Goal: Transaction & Acquisition: Purchase product/service

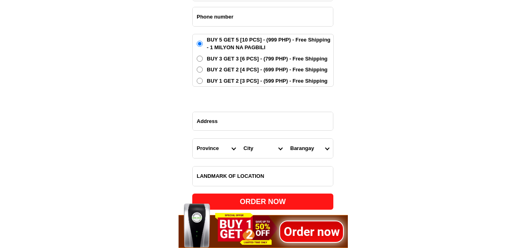
scroll to position [2656, 0]
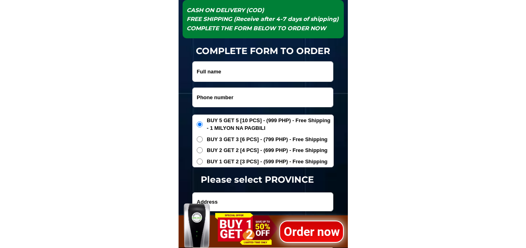
click at [236, 89] on input "Input phone_number" at bounding box center [263, 97] width 140 height 19
paste input "09193648024"
type input "09193648024"
click at [230, 68] on input "Input full_name" at bounding box center [263, 72] width 140 height 20
paste input "[PERSON_NAME]"
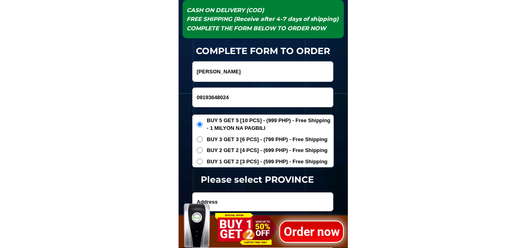
type input "[PERSON_NAME]"
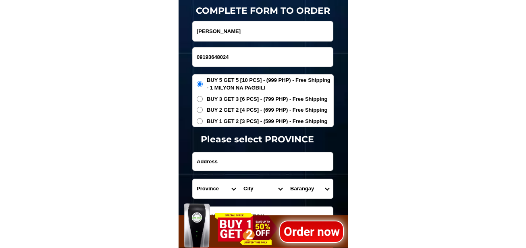
click at [234, 166] on input "Input address" at bounding box center [263, 161] width 140 height 18
paste input "Purok mangga, [GEOGRAPHIC_DATA],[PERSON_NAME][GEOGRAPHIC_DATA], [GEOGRAPHIC_DAT…"
type input "Purok mangga, [GEOGRAPHIC_DATA],[PERSON_NAME][GEOGRAPHIC_DATA], [GEOGRAPHIC_DAT…"
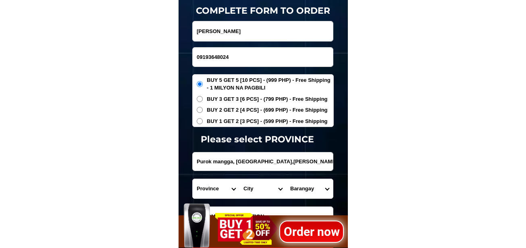
click at [219, 187] on select "Province [GEOGRAPHIC_DATA] [GEOGRAPHIC_DATA][PERSON_NAME][GEOGRAPHIC_DATA][GEOG…" at bounding box center [216, 188] width 47 height 19
click at [193, 179] on select "Province [GEOGRAPHIC_DATA] [GEOGRAPHIC_DATA][PERSON_NAME][GEOGRAPHIC_DATA][GEOG…" at bounding box center [216, 188] width 47 height 19
click at [248, 187] on select "City Alcoy [GEOGRAPHIC_DATA][PERSON_NAME][GEOGRAPHIC_DATA][GEOGRAPHIC_DATA] [GE…" at bounding box center [262, 188] width 47 height 19
drag, startPoint x: 205, startPoint y: 192, endPoint x: 211, endPoint y: 183, distance: 11.2
click at [205, 192] on select "Province [GEOGRAPHIC_DATA] [GEOGRAPHIC_DATA][PERSON_NAME][GEOGRAPHIC_DATA][GEOG…" at bounding box center [216, 188] width 47 height 19
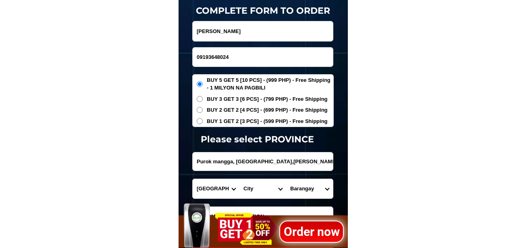
select select "63_170"
click at [193, 179] on select "Province [GEOGRAPHIC_DATA] [GEOGRAPHIC_DATA][PERSON_NAME][GEOGRAPHIC_DATA][GEOG…" at bounding box center [216, 188] width 47 height 19
click at [252, 193] on select "City Alamada Aleosan [PERSON_NAME][GEOGRAPHIC_DATA]-city [GEOGRAPHIC_DATA][PERS…" at bounding box center [262, 188] width 47 height 19
select select "63_1704381"
click at [239, 179] on select "City Alamada Aleosan [PERSON_NAME][GEOGRAPHIC_DATA]-city [GEOGRAPHIC_DATA][PERS…" at bounding box center [262, 188] width 47 height 19
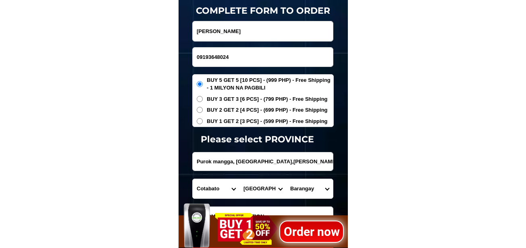
click at [304, 183] on select "Barangay Amas Amazion Balabag Balindog Benoligan Berada [PERSON_NAME] Ilomavis …" at bounding box center [309, 188] width 47 height 19
select select "63_17043814293"
click at [286, 179] on select "Barangay Amas Amazion Balabag Balindog Benoligan Berada [PERSON_NAME] Ilomavis …" at bounding box center [309, 188] width 47 height 19
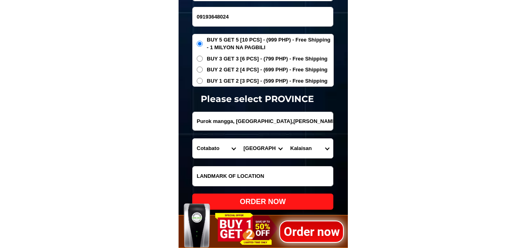
click at [276, 202] on div "Order now 2" at bounding box center [262, 225] width 169 height 46
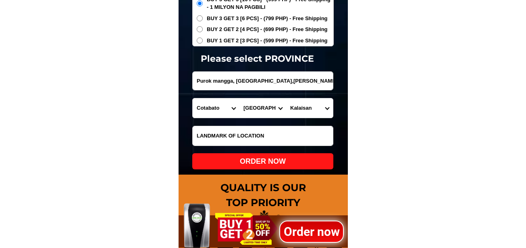
click at [289, 150] on form "[PERSON_NAME] 09193648024 ORDER NOW [GEOGRAPHIC_DATA], [GEOGRAPHIC_DATA],[PERSO…" at bounding box center [262, 54] width 141 height 229
click at [288, 160] on div "ORDER NOW" at bounding box center [262, 161] width 141 height 11
radio input "true"
